Goal: Task Accomplishment & Management: Use online tool/utility

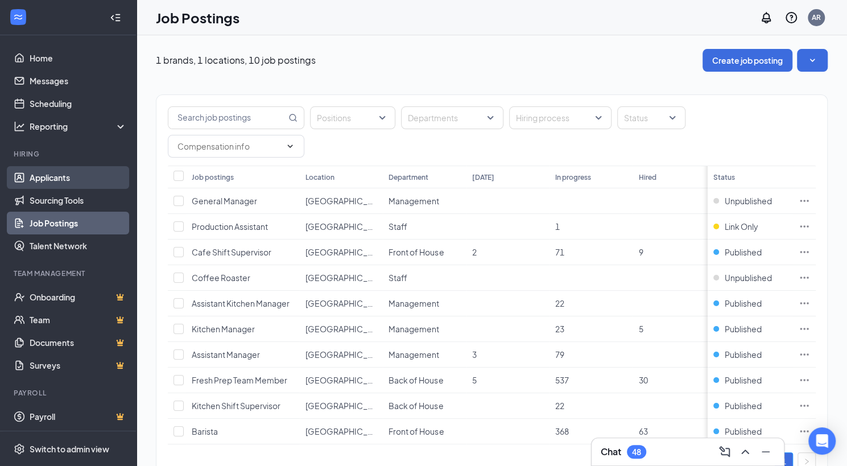
click at [51, 184] on link "Applicants" at bounding box center [78, 177] width 97 height 23
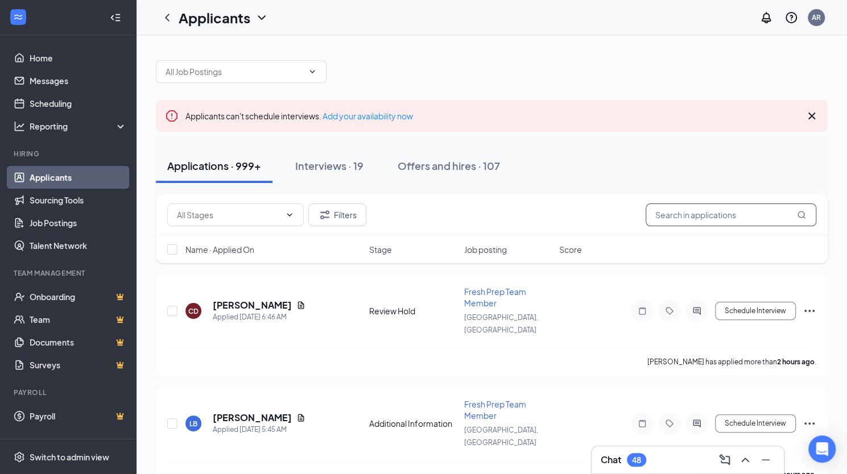
click at [674, 222] on input "text" at bounding box center [730, 215] width 171 height 23
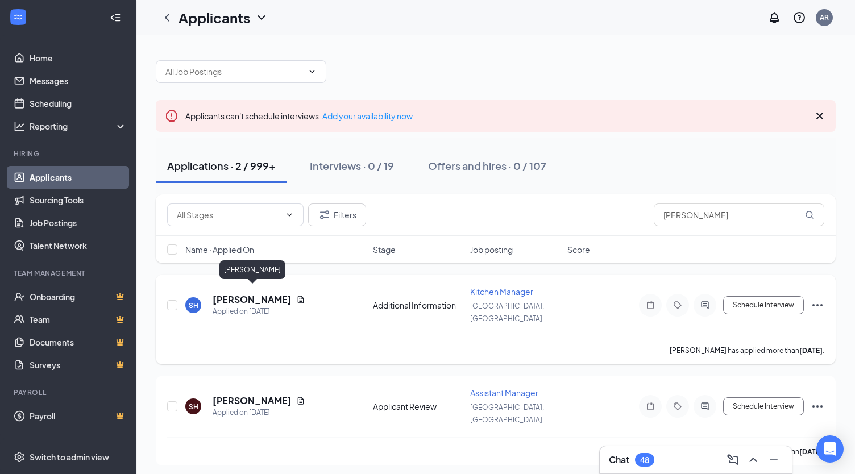
click at [269, 294] on h5 "[PERSON_NAME]" at bounding box center [252, 299] width 79 height 13
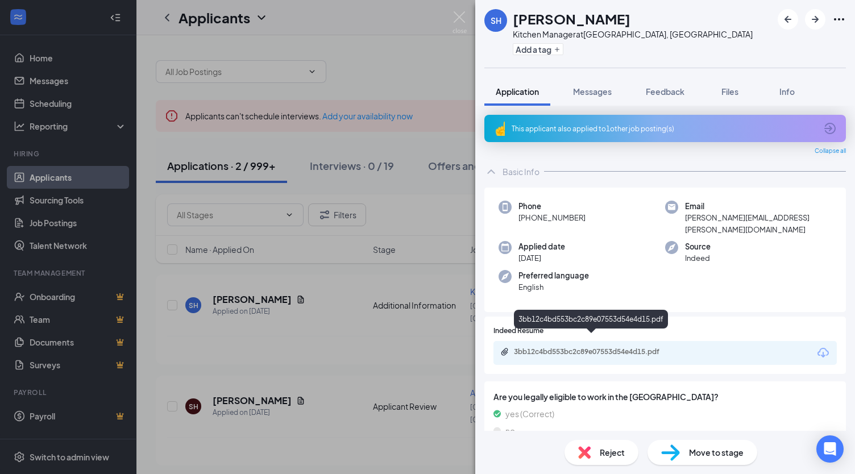
click at [564, 347] on div "3bb12c4bd553bc2c89e07553d54e4d15.pdf" at bounding box center [593, 351] width 159 height 9
click at [357, 335] on div "SH [PERSON_NAME] Kitchen Manager at [GEOGRAPHIC_DATA], [GEOGRAPHIC_DATA] Add a …" at bounding box center [427, 237] width 855 height 474
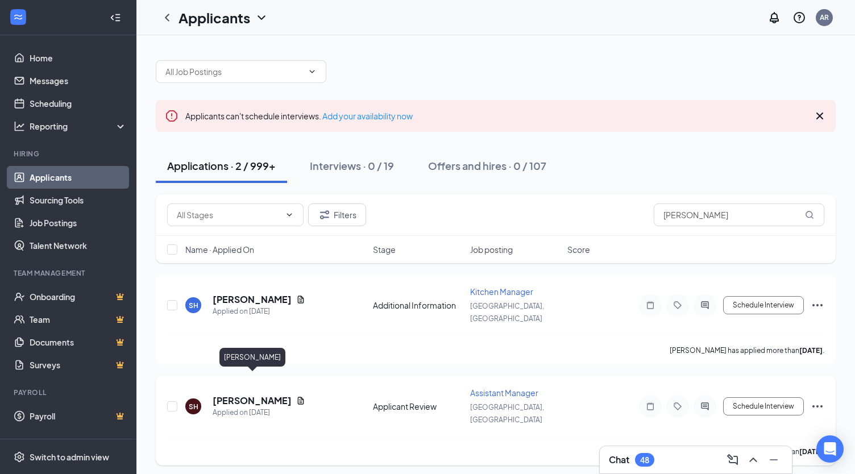
click at [284, 395] on h5 "[PERSON_NAME]" at bounding box center [252, 401] width 79 height 13
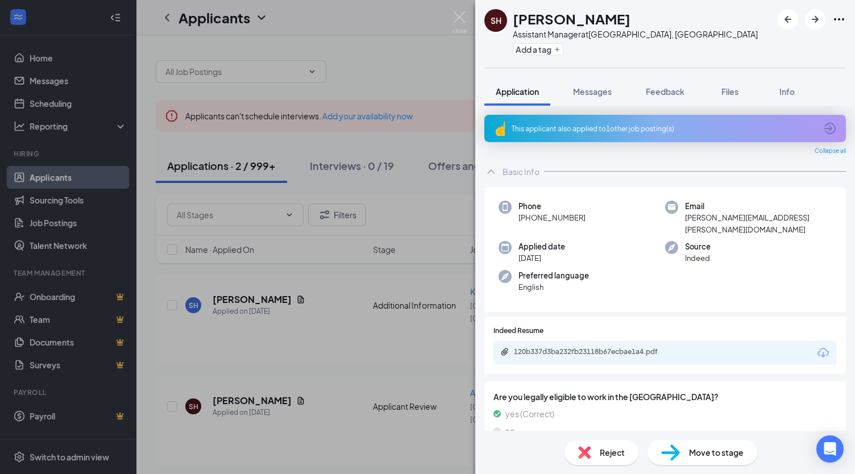
click at [427, 68] on div "SH [PERSON_NAME] Assistant Manager at [GEOGRAPHIC_DATA], [GEOGRAPHIC_DATA] Add …" at bounding box center [427, 237] width 855 height 474
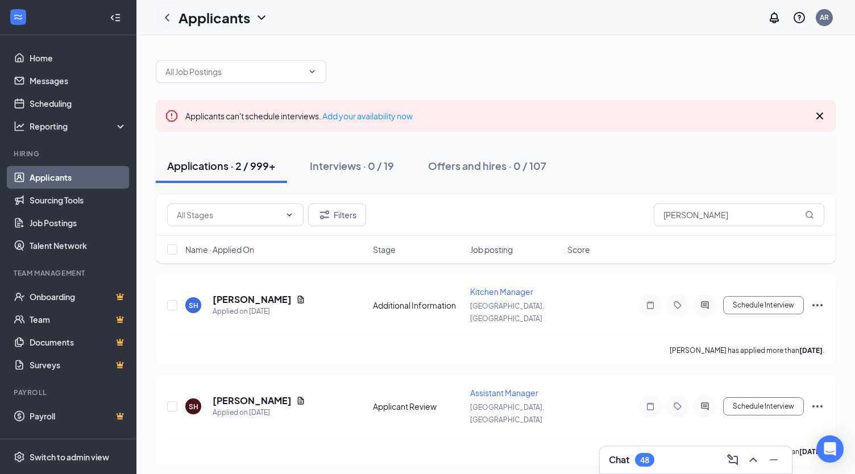
click at [164, 20] on icon "ChevronLeft" at bounding box center [167, 18] width 14 height 14
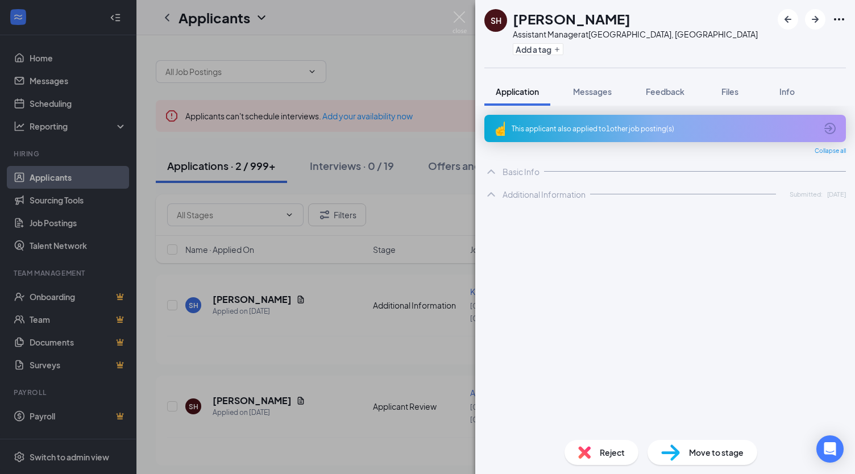
click at [376, 80] on div "SH [PERSON_NAME] Assistant Manager at [GEOGRAPHIC_DATA], [GEOGRAPHIC_DATA] Add …" at bounding box center [427, 237] width 855 height 474
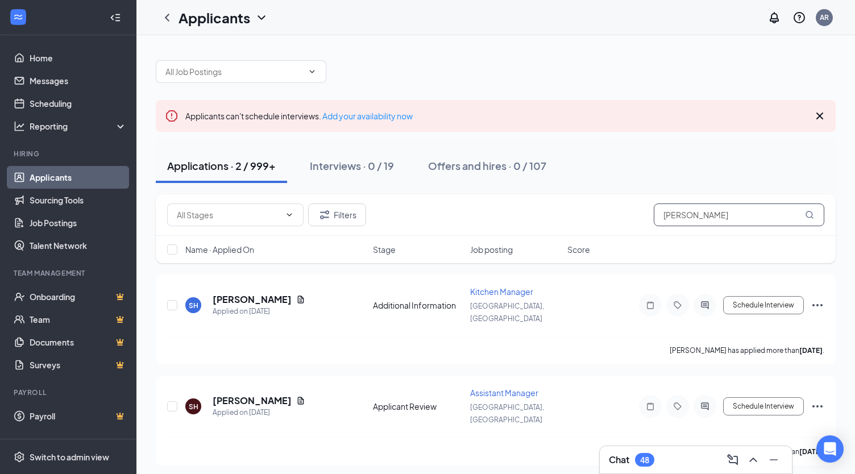
drag, startPoint x: 741, startPoint y: 210, endPoint x: 654, endPoint y: 205, distance: 87.1
click at [654, 205] on input "[PERSON_NAME]" at bounding box center [739, 215] width 171 height 23
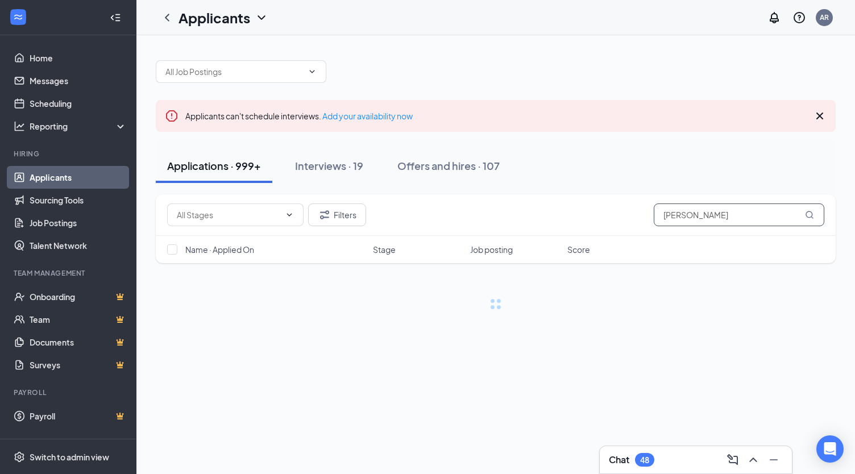
type input "[PERSON_NAME]"
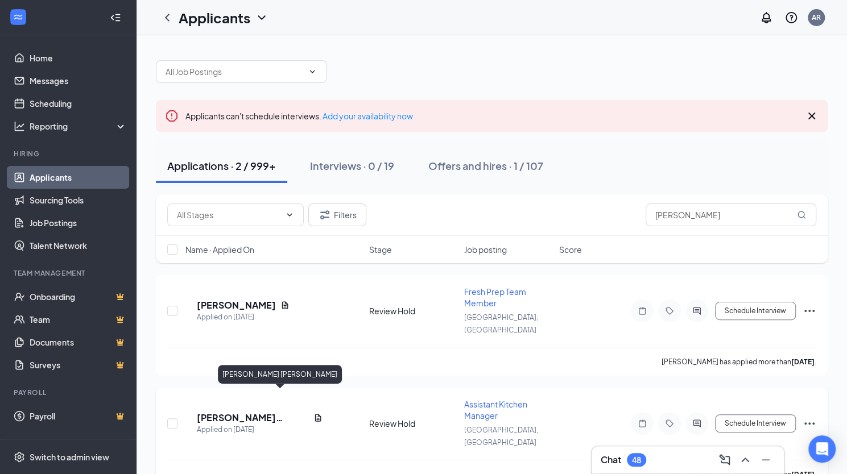
click at [264, 412] on h5 "[PERSON_NAME] [PERSON_NAME]" at bounding box center [253, 418] width 112 height 13
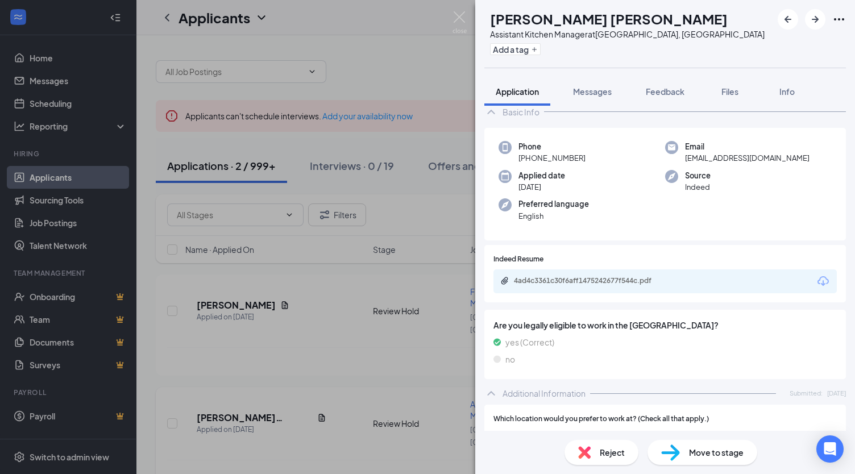
scroll to position [27, 0]
click at [603, 284] on div "4ad4c3361c30f6aff1475242677f544c.pdf" at bounding box center [593, 281] width 159 height 9
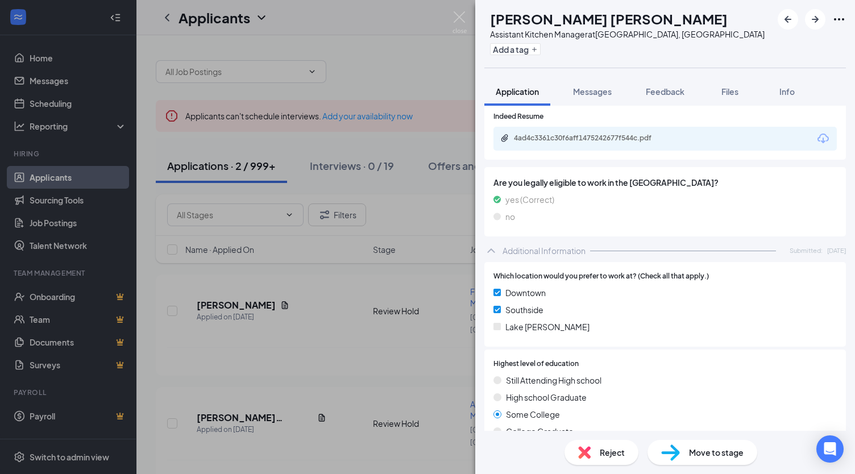
scroll to position [161, 0]
